Goal: Information Seeking & Learning: Learn about a topic

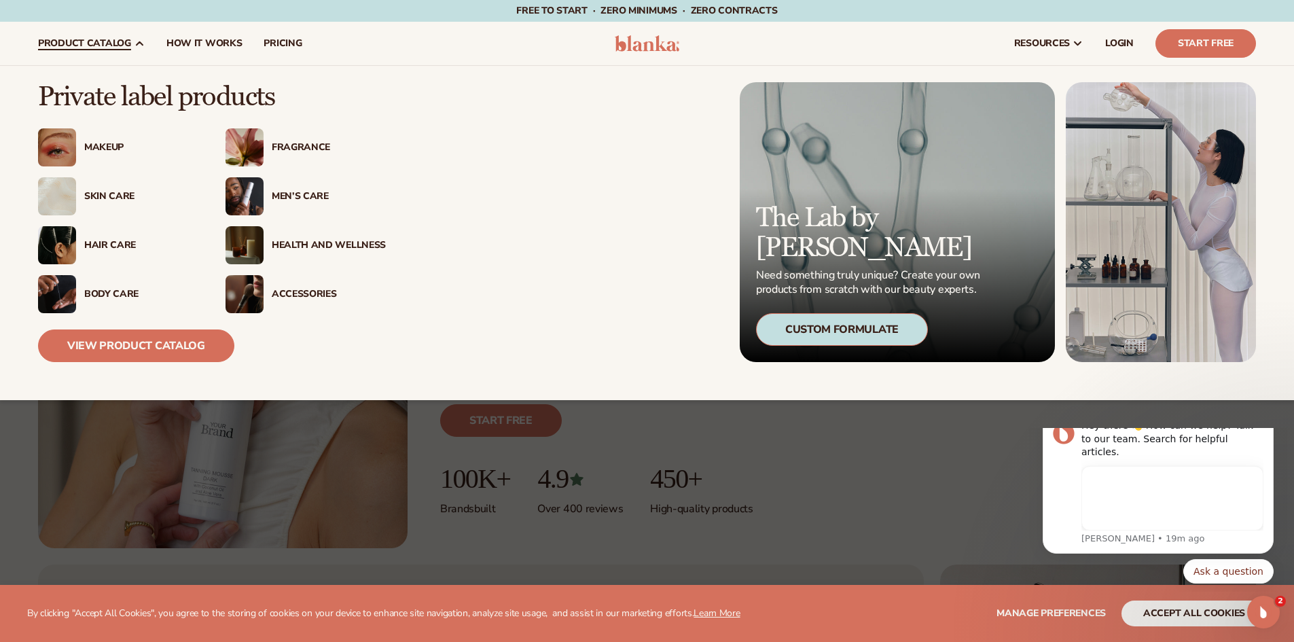
click at [122, 284] on div "Body Care" at bounding box center [118, 294] width 160 height 38
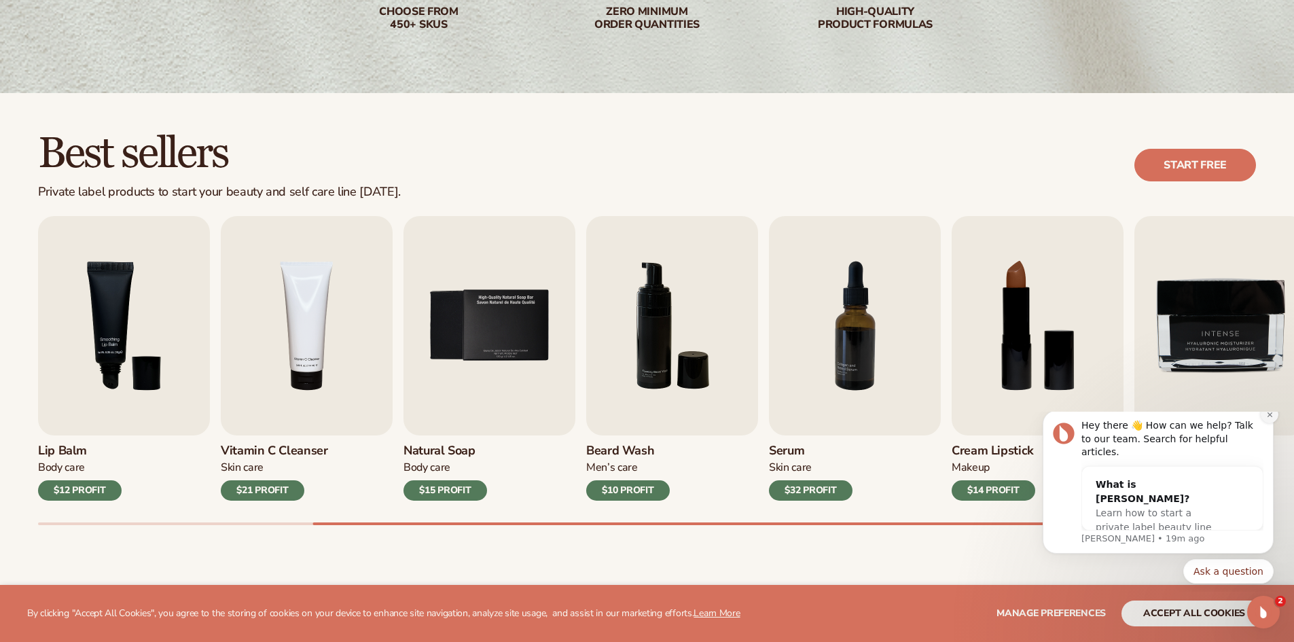
click at [1272, 416] on icon "Dismiss notification" at bounding box center [1269, 414] width 5 height 5
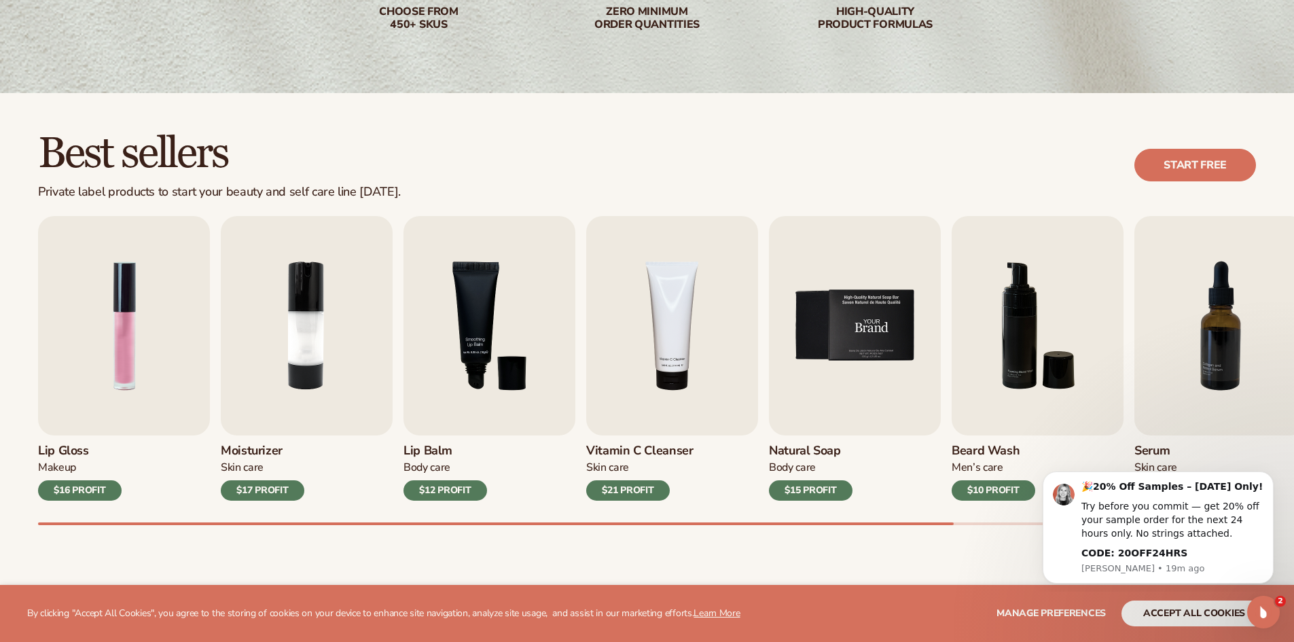
click at [842, 365] on img "5 / 9" at bounding box center [855, 325] width 172 height 219
click at [808, 486] on div "$15 PROFIT" at bounding box center [811, 490] width 84 height 20
click at [857, 310] on img "5 / 9" at bounding box center [855, 325] width 172 height 219
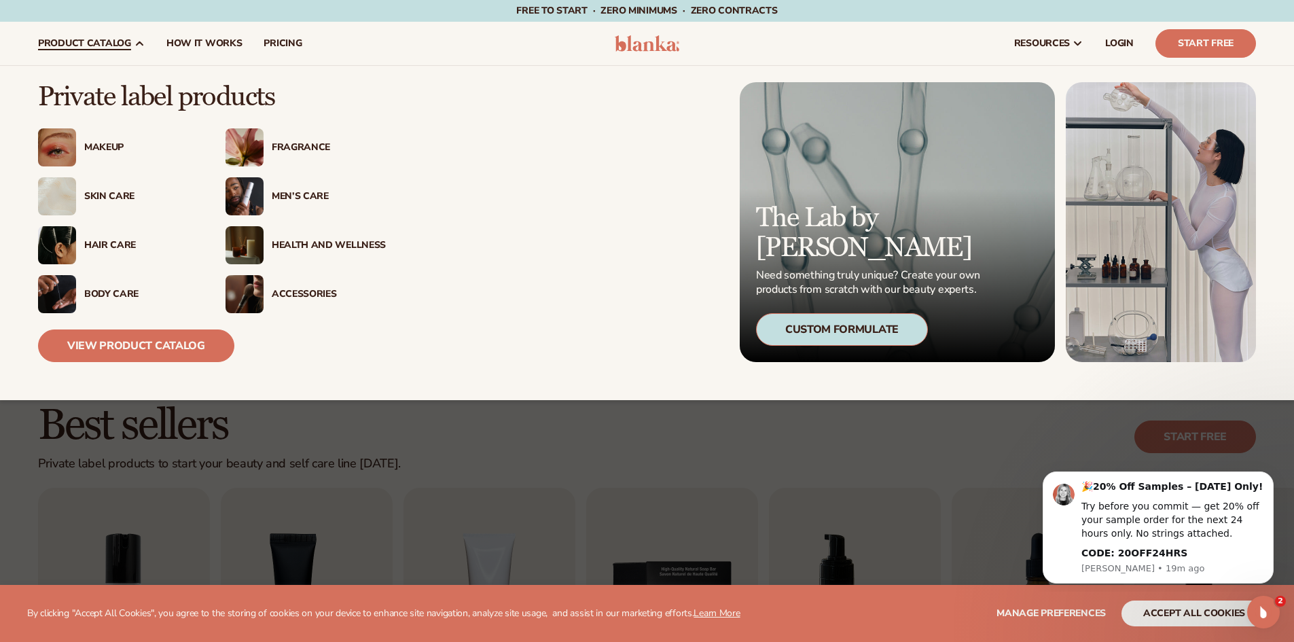
click at [275, 198] on div "Men’s Care" at bounding box center [329, 197] width 114 height 12
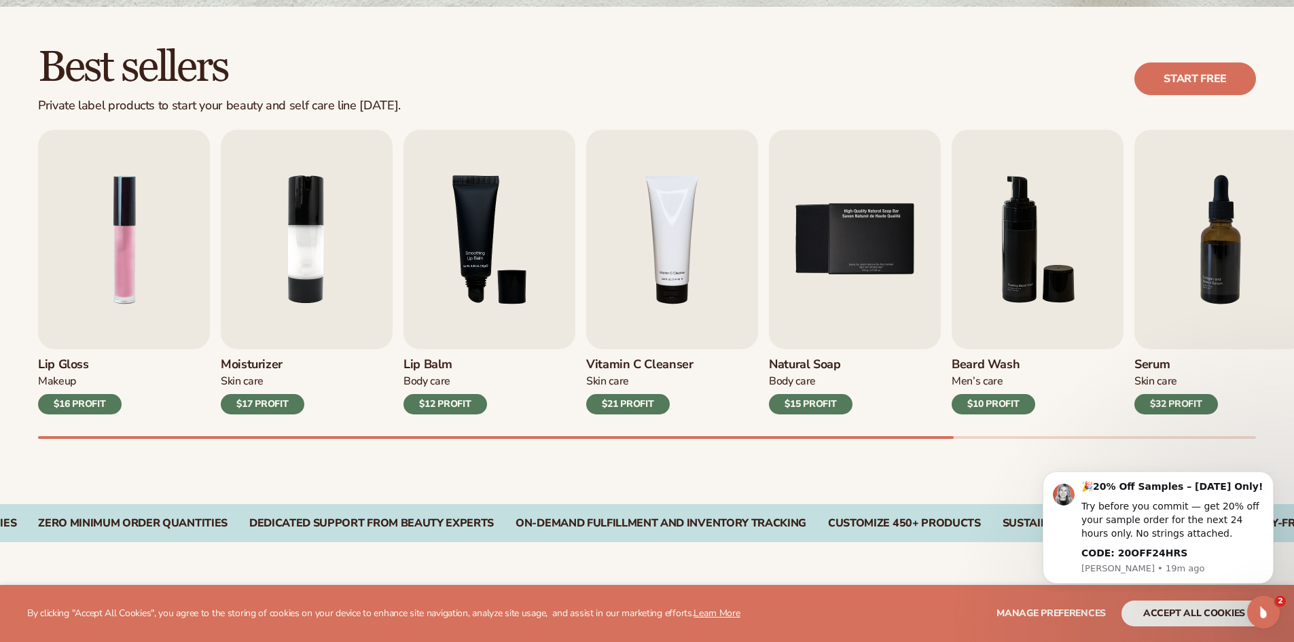
scroll to position [611, 0]
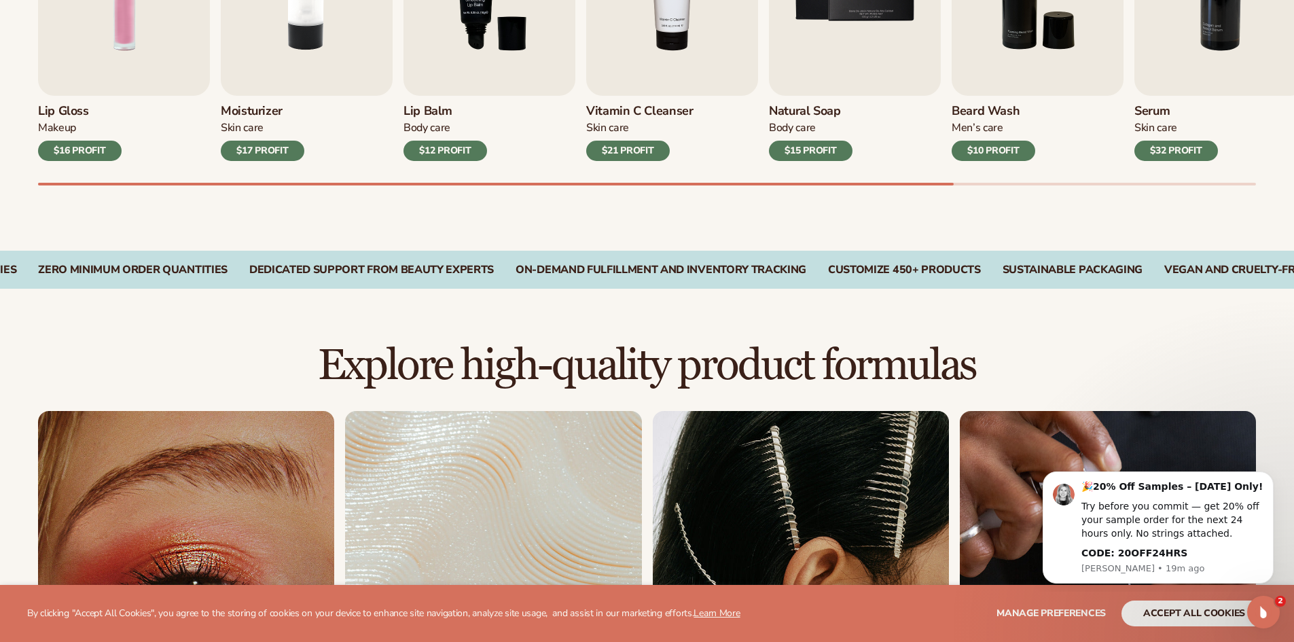
click at [996, 151] on div "$10 PROFIT" at bounding box center [994, 151] width 84 height 20
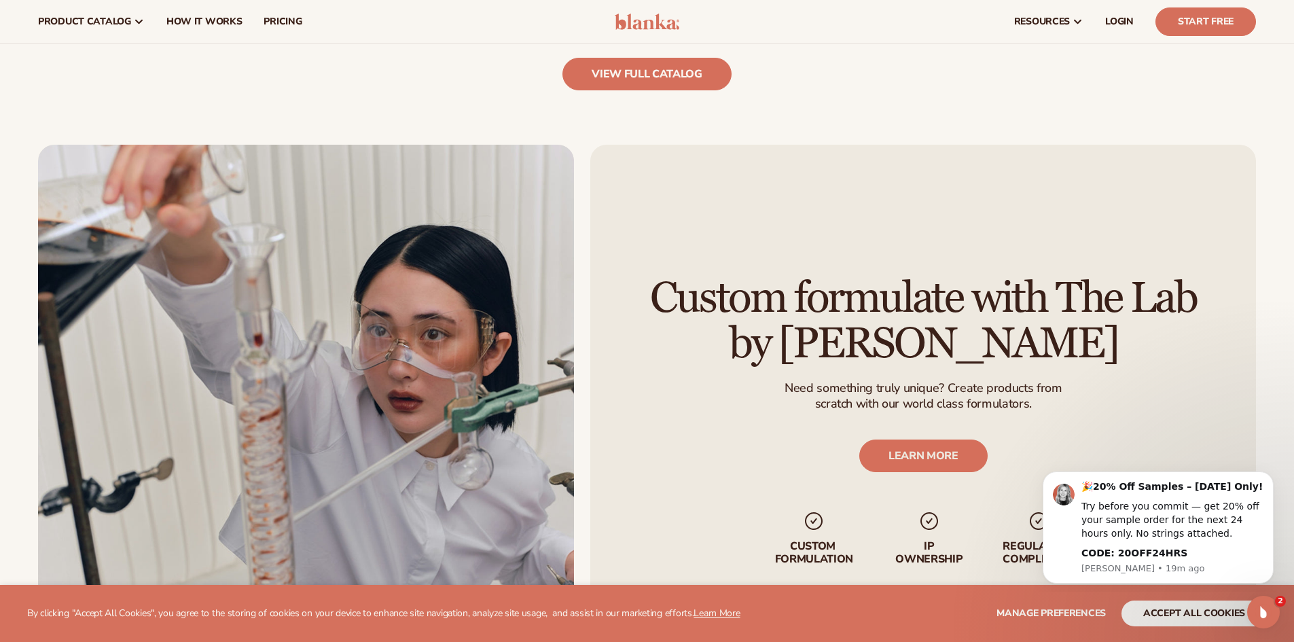
scroll to position [1427, 0]
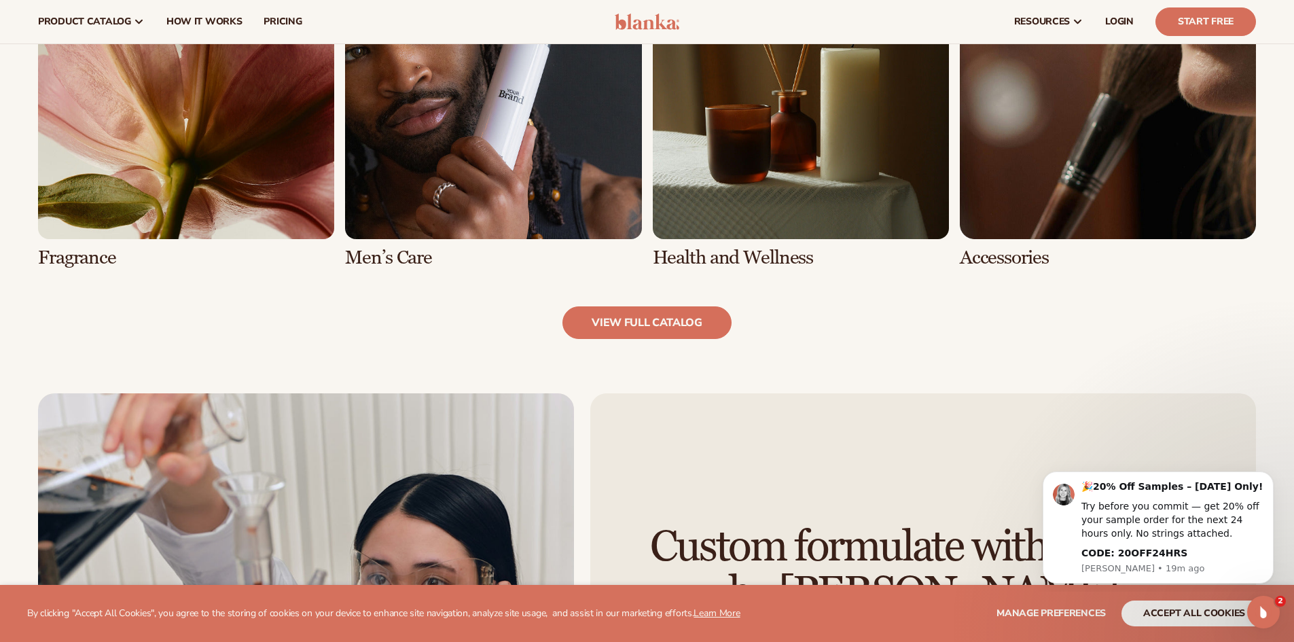
click at [465, 160] on link "6 / 8" at bounding box center [493, 105] width 296 height 325
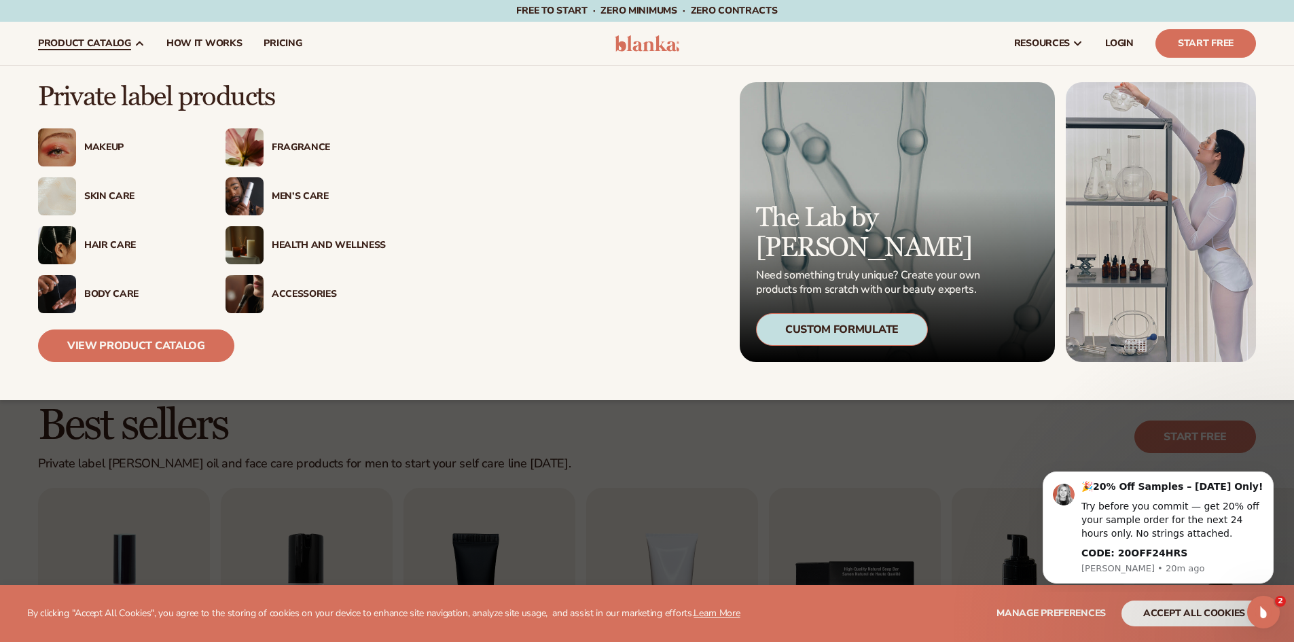
click at [287, 289] on div "Accessories" at bounding box center [329, 295] width 114 height 12
